Goal: Information Seeking & Learning: Find specific fact

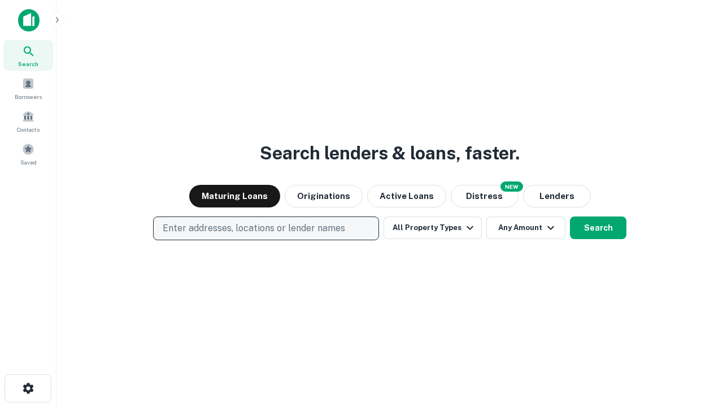
click at [266, 228] on p "Enter addresses, locations or lender names" at bounding box center [254, 229] width 183 height 14
type input "**********"
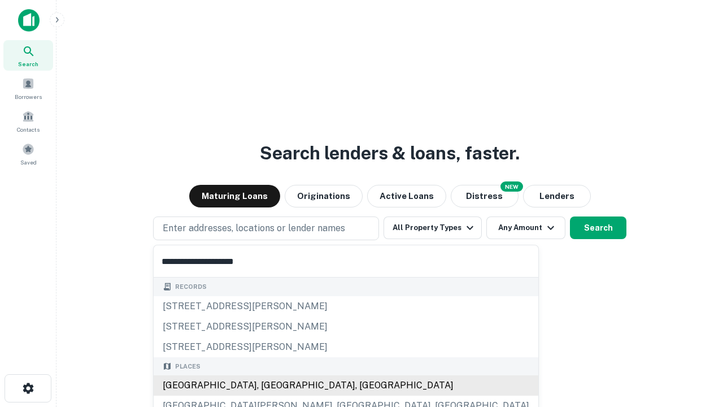
click at [270, 385] on div "[GEOGRAPHIC_DATA], [GEOGRAPHIC_DATA], [GEOGRAPHIC_DATA]" at bounding box center [346, 385] width 385 height 20
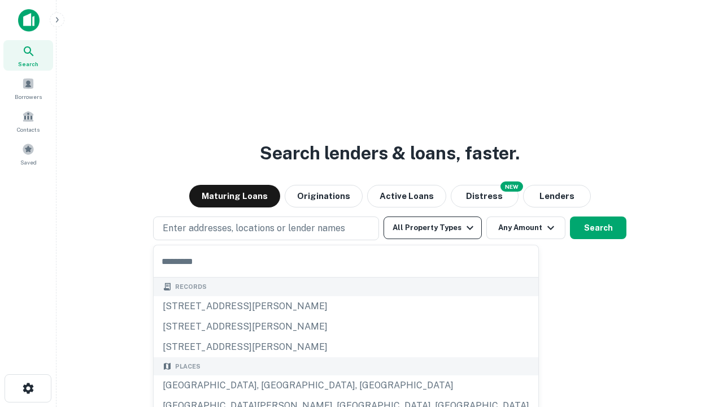
click at [433, 228] on button "All Property Types" at bounding box center [433, 227] width 98 height 23
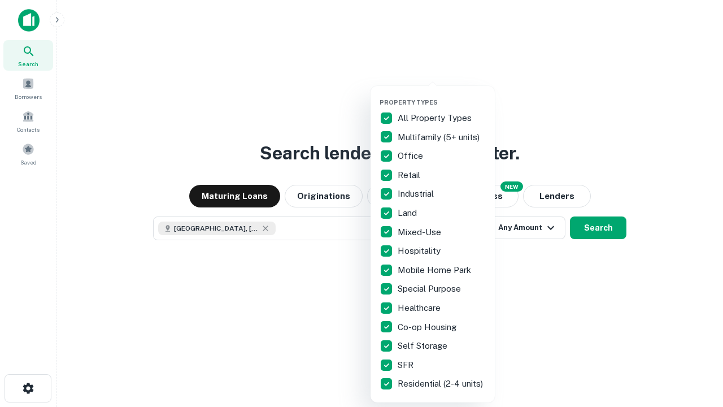
click at [442, 95] on button "button" at bounding box center [442, 95] width 124 height 1
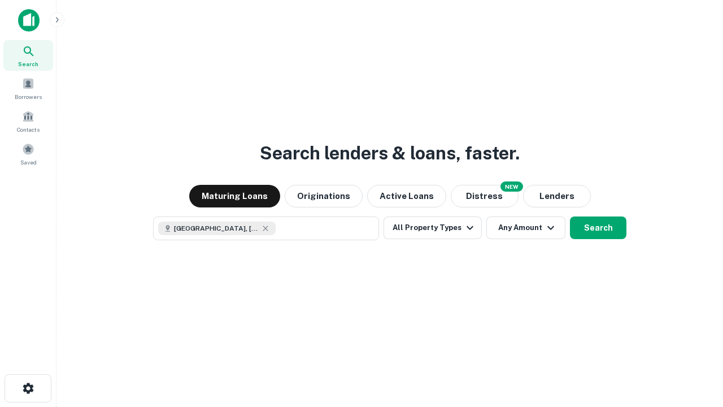
scroll to position [18, 0]
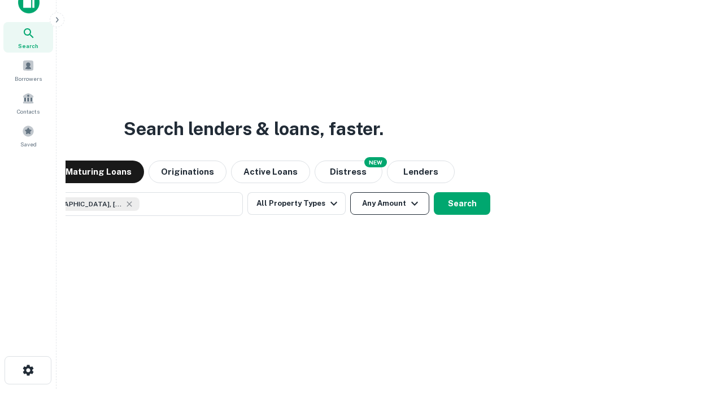
click at [350, 192] on button "Any Amount" at bounding box center [389, 203] width 79 height 23
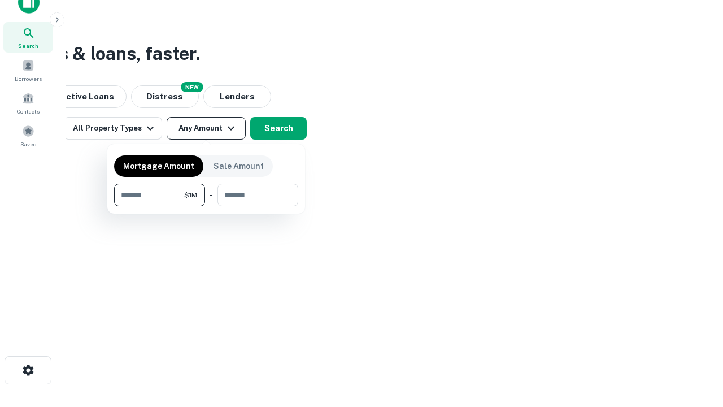
type input "*******"
click at [206, 206] on button "button" at bounding box center [206, 206] width 184 height 1
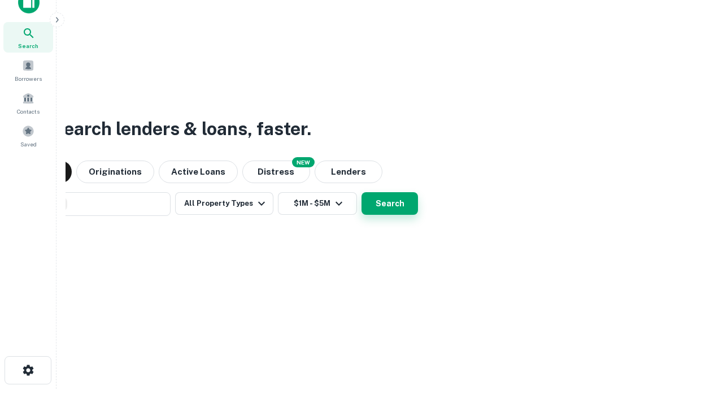
click at [362, 192] on button "Search" at bounding box center [390, 203] width 57 height 23
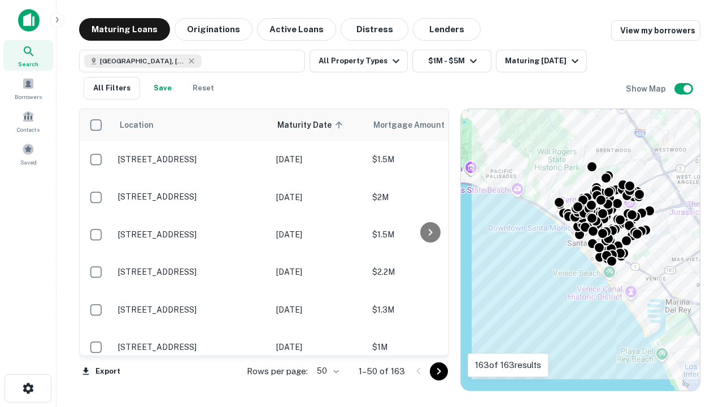
click at [326, 371] on body "Search Borrowers Contacts Saved Maturing Loans Originations Active Loans Distre…" at bounding box center [361, 203] width 723 height 407
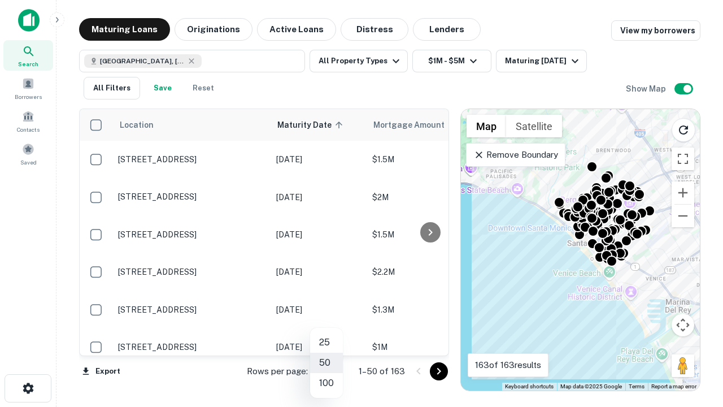
click at [327, 343] on li "25" at bounding box center [326, 342] width 33 height 20
click at [439, 371] on icon "Go to next page" at bounding box center [439, 372] width 14 height 14
